Goal: Task Accomplishment & Management: Use online tool/utility

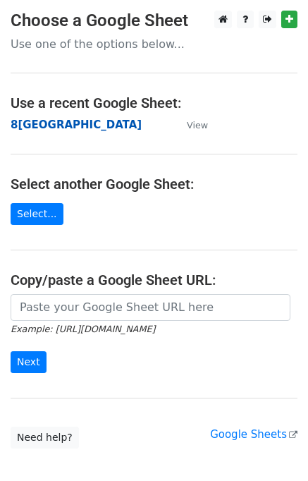
click at [35, 127] on strong "8[GEOGRAPHIC_DATA]" at bounding box center [76, 124] width 131 height 13
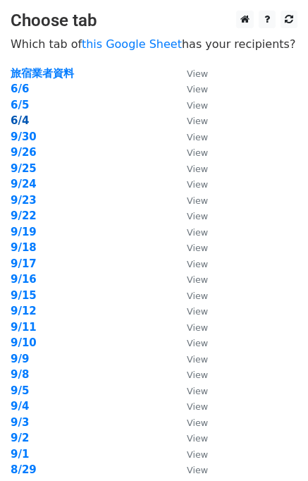
click at [19, 118] on strong "6/4" at bounding box center [20, 120] width 18 height 13
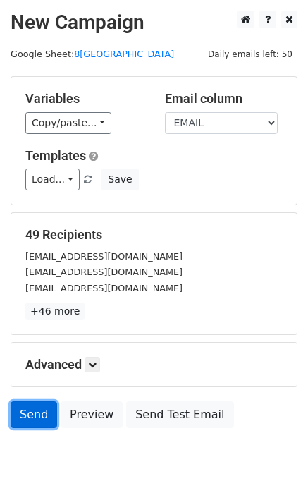
click at [39, 415] on link "Send" at bounding box center [34, 414] width 47 height 27
